Goal: Find specific page/section: Find specific page/section

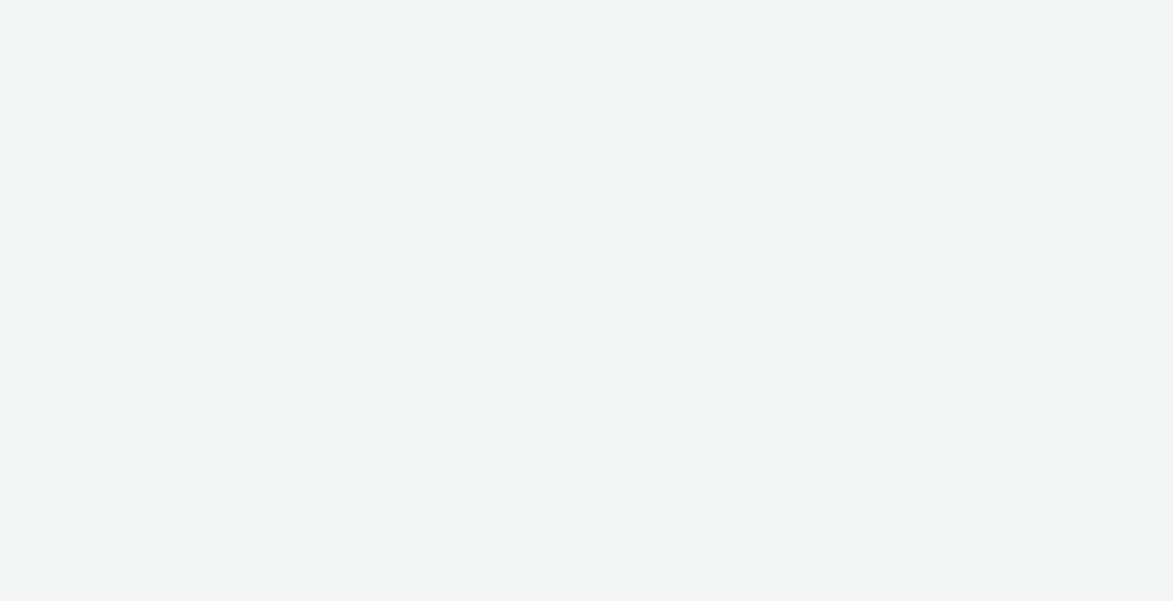
select select "24a55a22-8aa5-41c4-a59c-f152ca3b36a1"
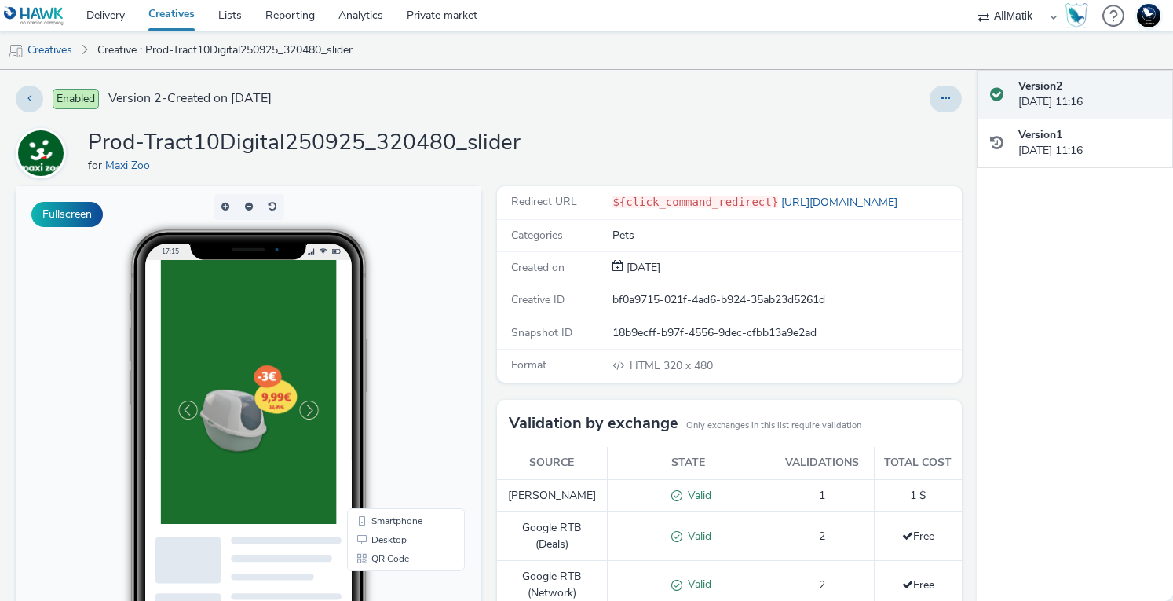
click at [371, 477] on img at bounding box center [372, 474] width 27 height 27
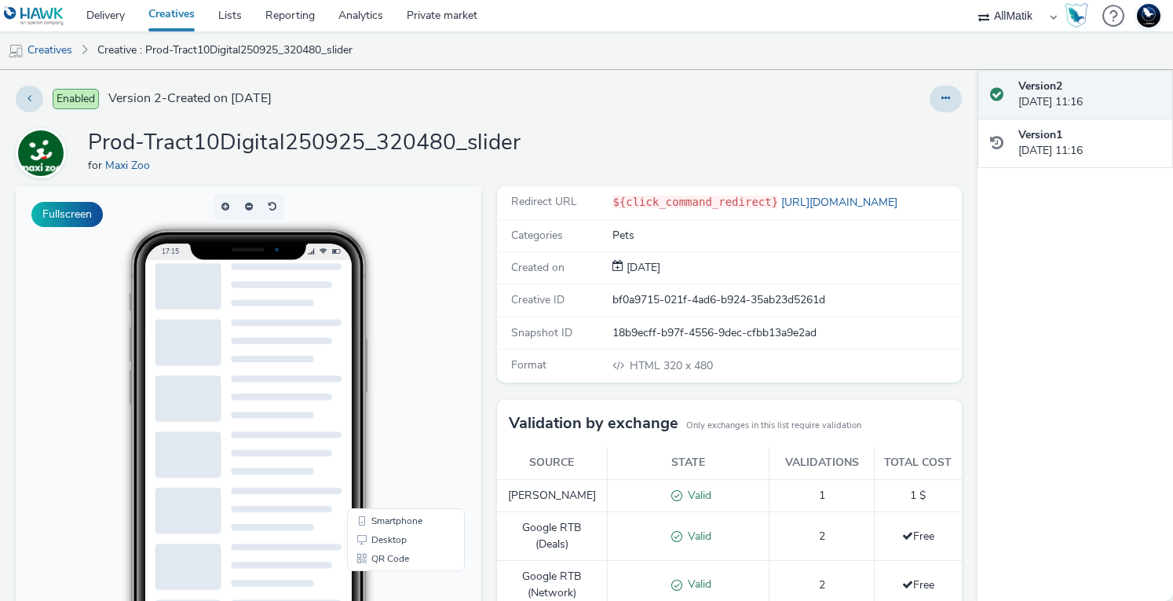
scroll to position [558, 0]
click at [825, 201] on link "https://www.maxizoo.fr/" at bounding box center [841, 202] width 126 height 15
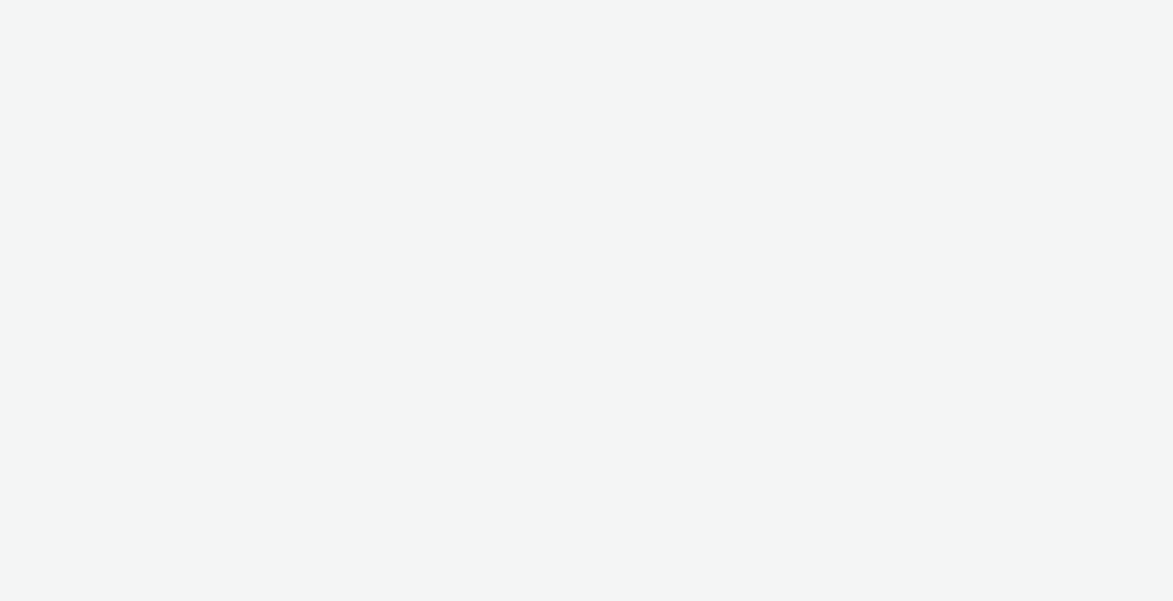
select select "43747a01-9d8e-4dea-a0e4-a98d33cfba61"
select select "5124110c-5ad7-400f-8241-e8aa575c652d"
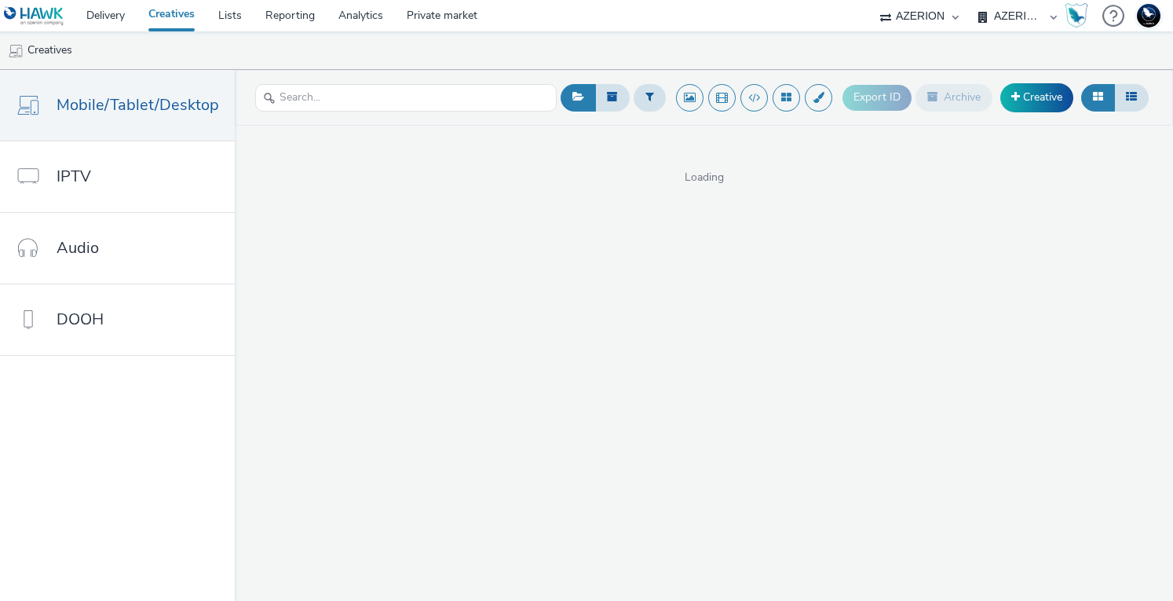
select select "ac009755-aa48-4799-8050-7a339a378eb8"
select select "d3406a9b-95e8-409c-967d-04bb2c697fe0"
select select "ac009755-aa48-4799-8050-7a339a378eb8"
select select "79162ed7-0017-4339-93b0-3399b708648f"
